Goal: Navigation & Orientation: Find specific page/section

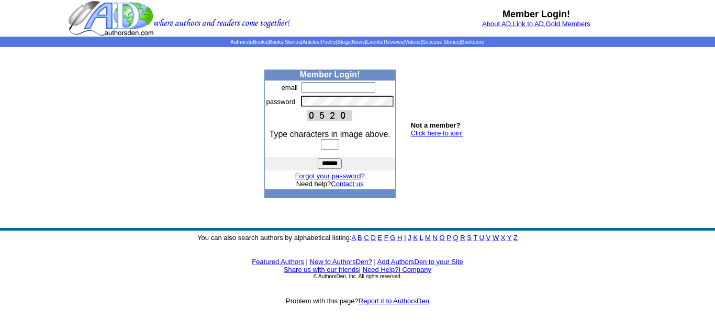
click at [308, 86] on input "text" at bounding box center [338, 87] width 74 height 10
type input "**********"
click at [329, 146] on input "text" at bounding box center [330, 144] width 18 height 10
type input "****"
click at [325, 163] on input "******" at bounding box center [330, 164] width 24 height 10
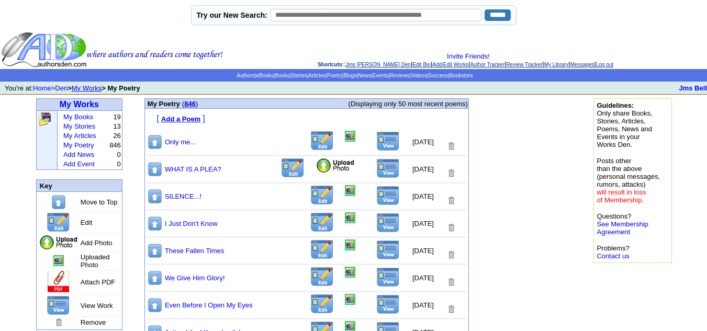
click at [316, 167] on img at bounding box center [336, 166] width 40 height 16
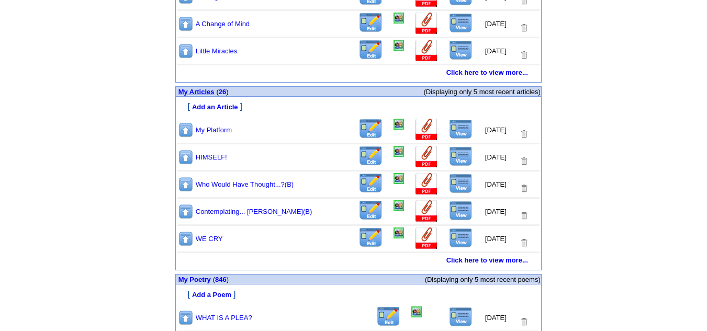
scroll to position [471, 0]
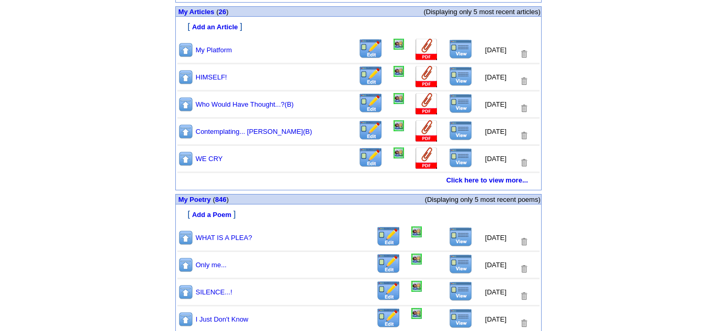
click at [454, 236] on img at bounding box center [461, 237] width 24 height 20
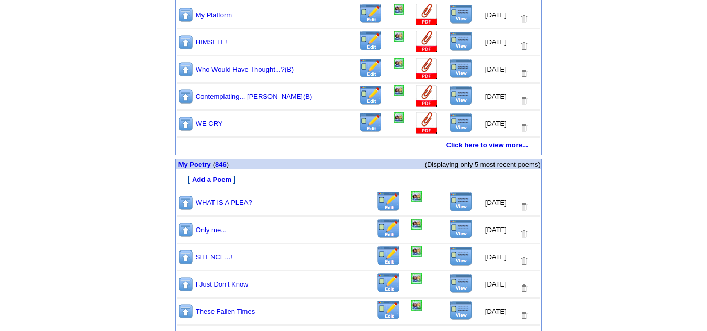
scroll to position [547, 0]
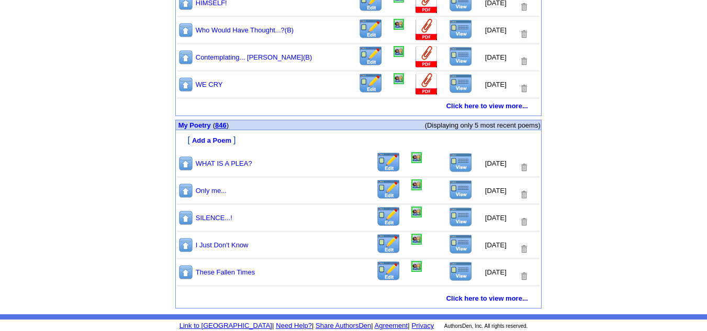
click at [223, 125] on link "846" at bounding box center [221, 125] width 12 height 8
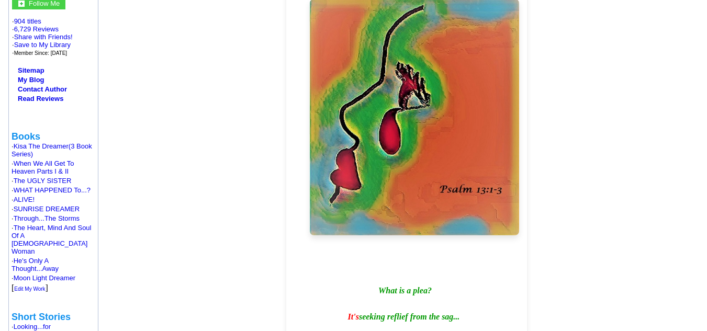
scroll to position [105, 0]
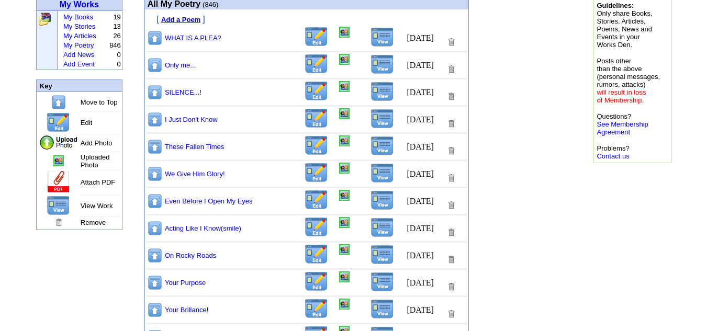
scroll to position [105, 0]
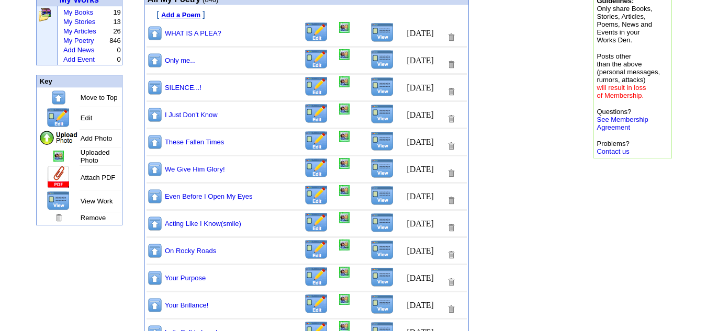
click at [154, 225] on img at bounding box center [155, 224] width 16 height 16
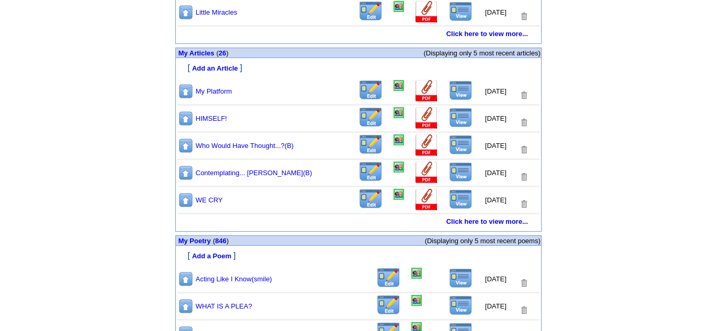
scroll to position [524, 0]
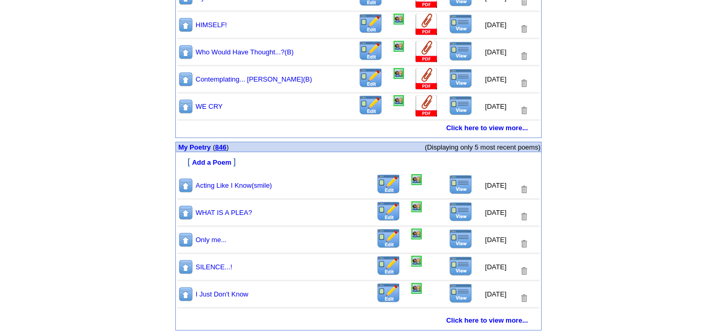
click at [223, 148] on link "846" at bounding box center [221, 147] width 12 height 8
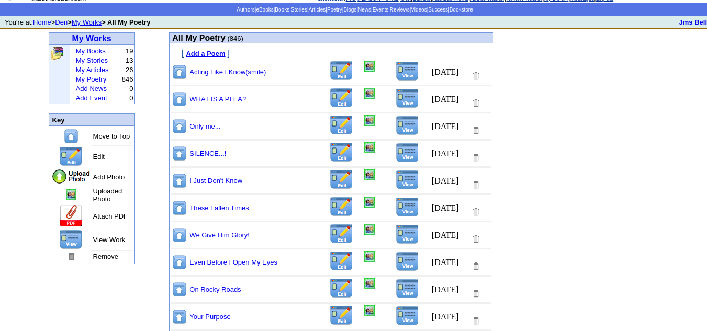
scroll to position [157, 0]
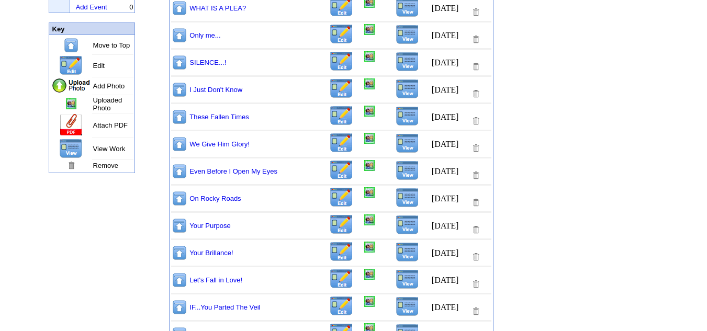
click at [179, 171] on img at bounding box center [180, 171] width 16 height 16
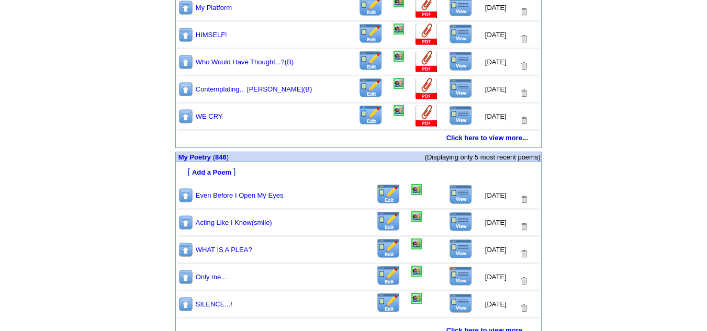
scroll to position [547, 0]
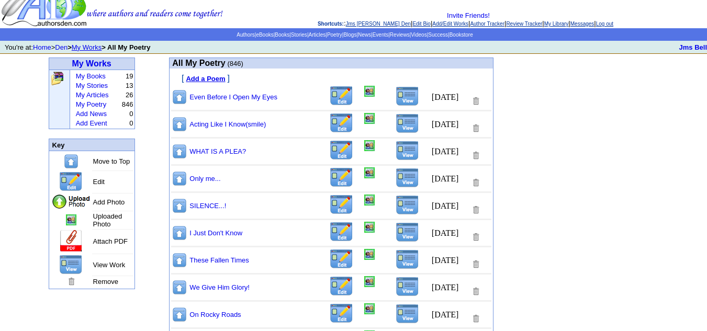
scroll to position [105, 0]
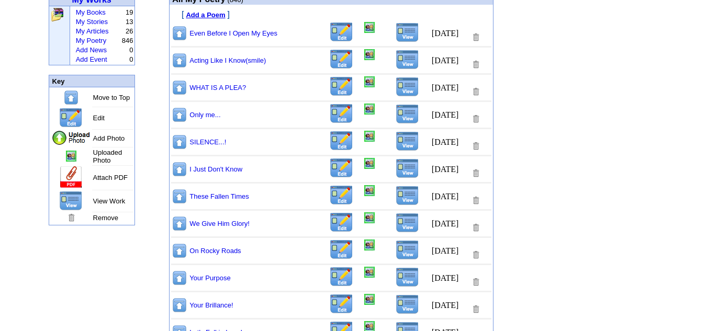
click at [179, 223] on img at bounding box center [180, 224] width 16 height 16
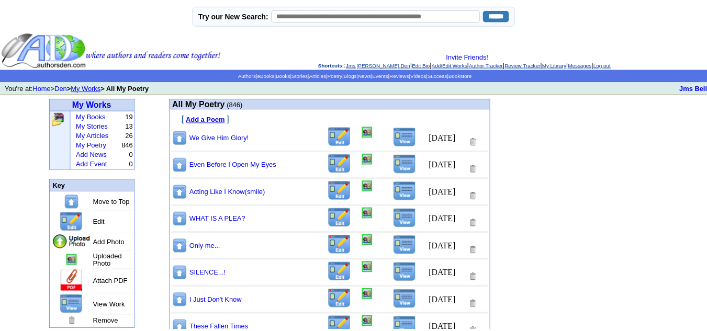
scroll to position [105, 0]
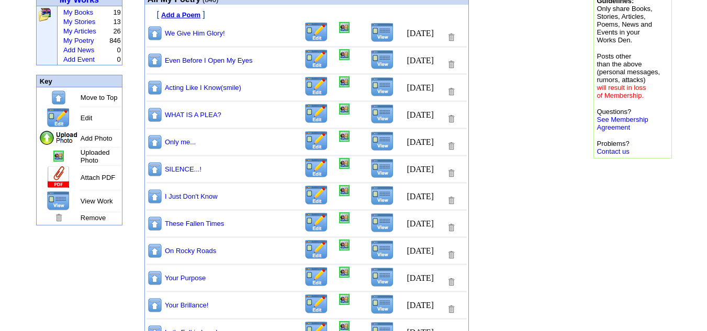
click at [152, 224] on img at bounding box center [155, 224] width 16 height 16
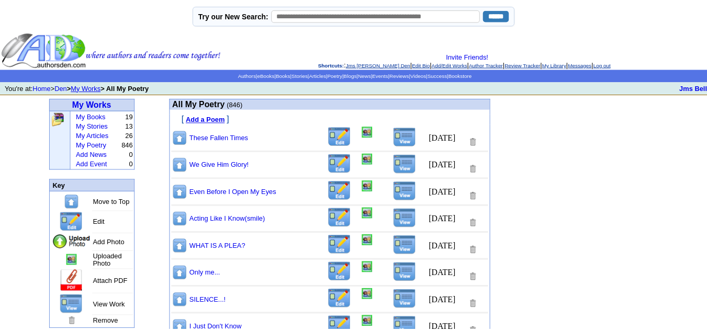
scroll to position [105, 0]
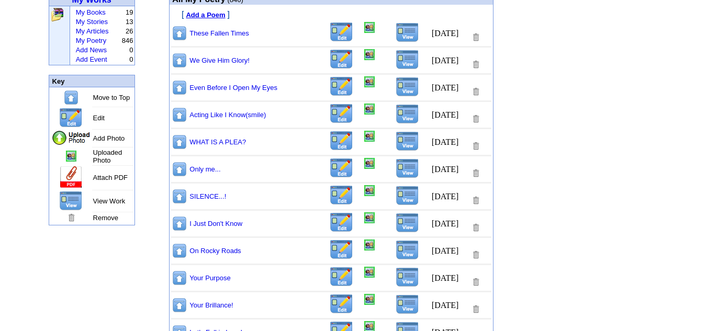
click at [180, 223] on img at bounding box center [180, 224] width 16 height 16
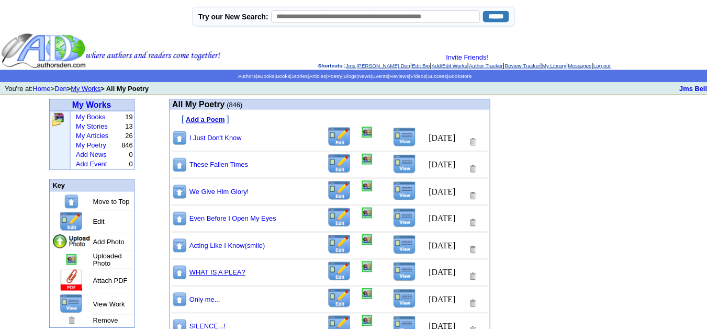
scroll to position [105, 0]
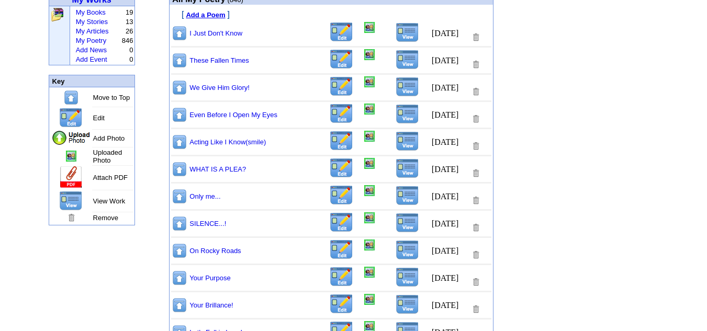
click at [177, 222] on img at bounding box center [180, 224] width 16 height 16
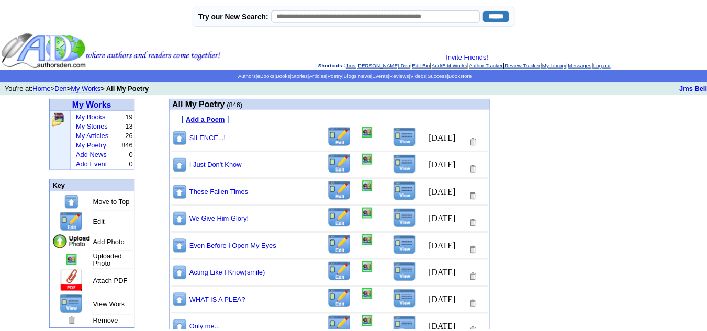
scroll to position [105, 0]
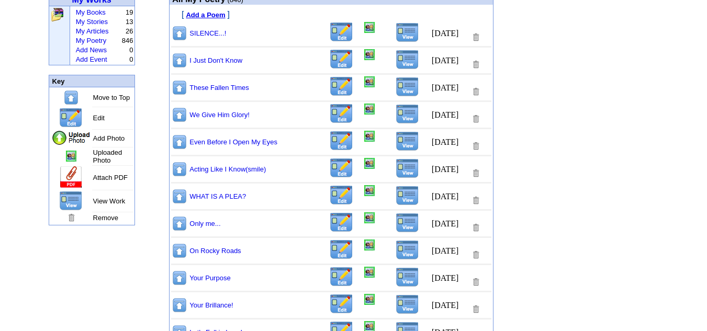
click at [178, 223] on img at bounding box center [180, 224] width 16 height 16
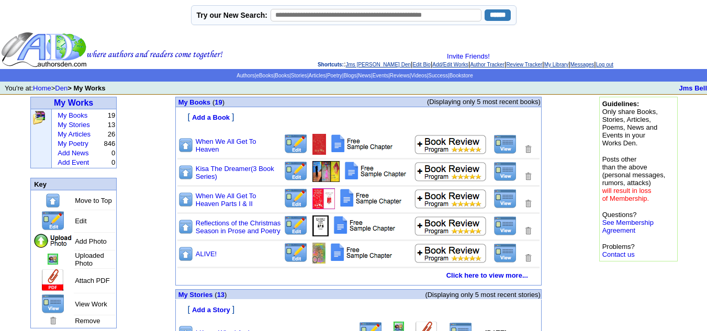
click at [614, 65] on link "Log out" at bounding box center [604, 65] width 17 height 6
